Goal: Register for event/course

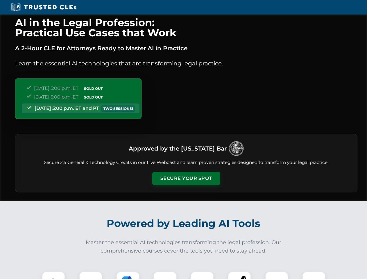
click at [186, 178] on button "Secure Your Spot" at bounding box center [186, 178] width 68 height 13
click at [53, 275] on img at bounding box center [53, 283] width 17 height 17
click at [91, 275] on div at bounding box center [90, 283] width 23 height 23
